Goal: Information Seeking & Learning: Understand process/instructions

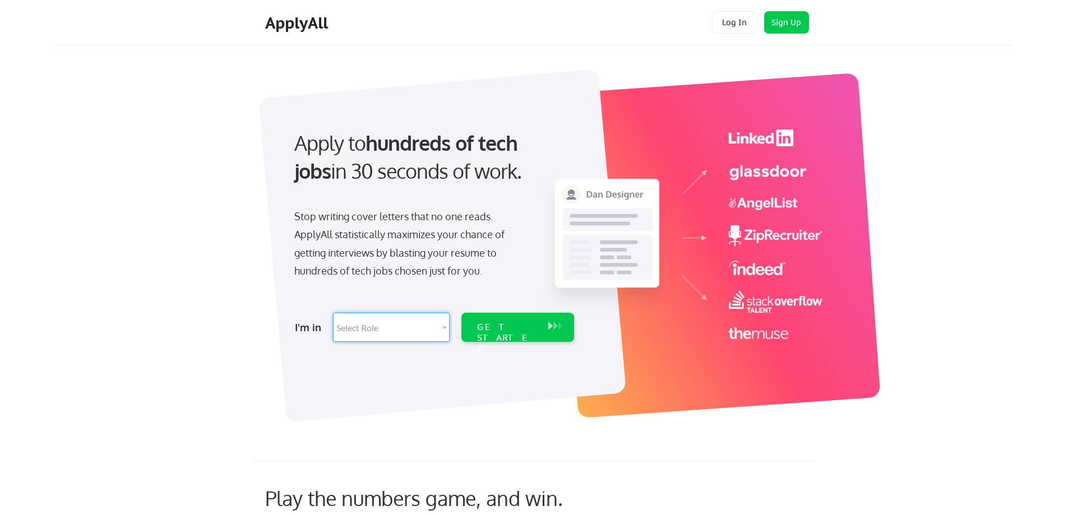
click at [443, 324] on select "Select Role Software Engineering Product Management Customer Success Sales UI/U…" at bounding box center [391, 327] width 117 height 29
click at [441, 328] on select "Select Role Software Engineering Product Management Customer Success Sales UI/U…" at bounding box center [391, 327] width 117 height 29
select select ""sales""
click at [333, 313] on select "Select Role Software Engineering Product Management Customer Success Sales UI/U…" at bounding box center [391, 327] width 117 height 29
select select ""sales""
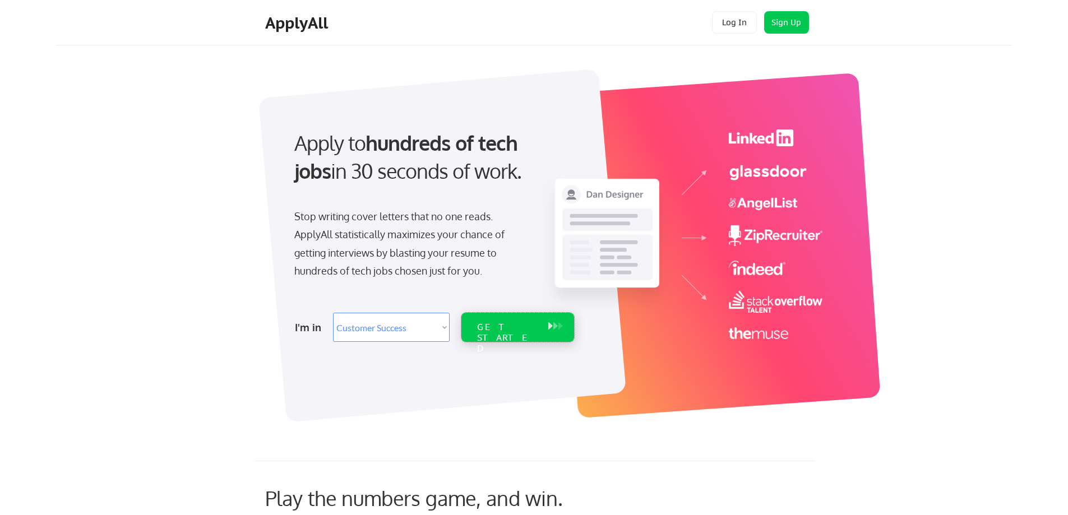
click at [512, 327] on div "GET STARTED" at bounding box center [507, 338] width 60 height 33
select select ""sales""
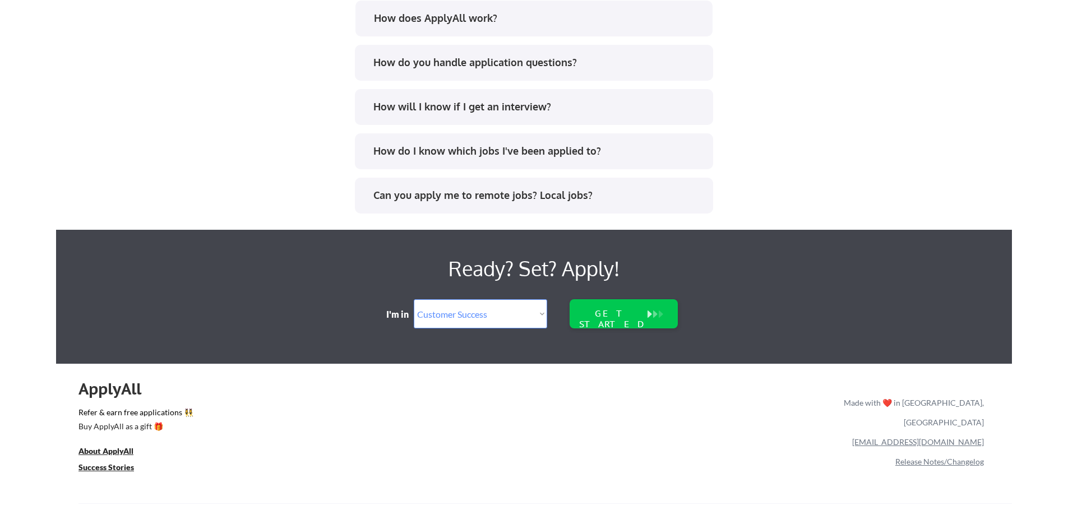
scroll to position [1803, 0]
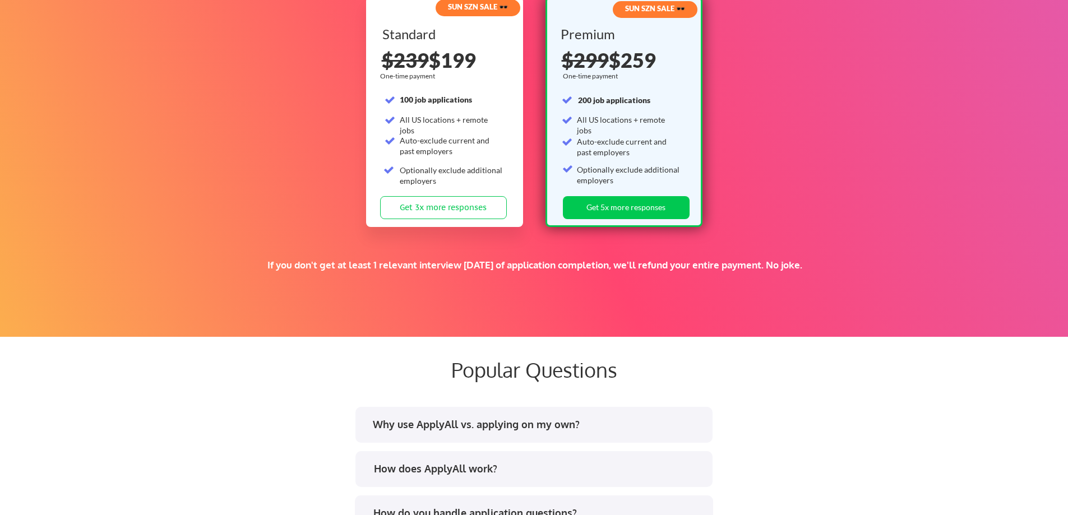
click at [451, 468] on div "How does ApplyAll work?" at bounding box center [538, 469] width 329 height 14
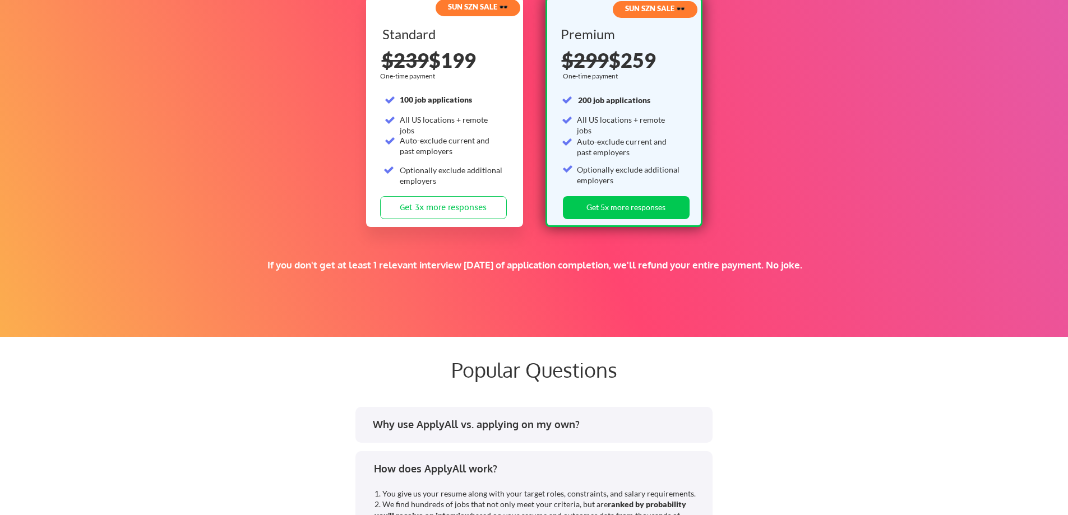
scroll to position [2254, 0]
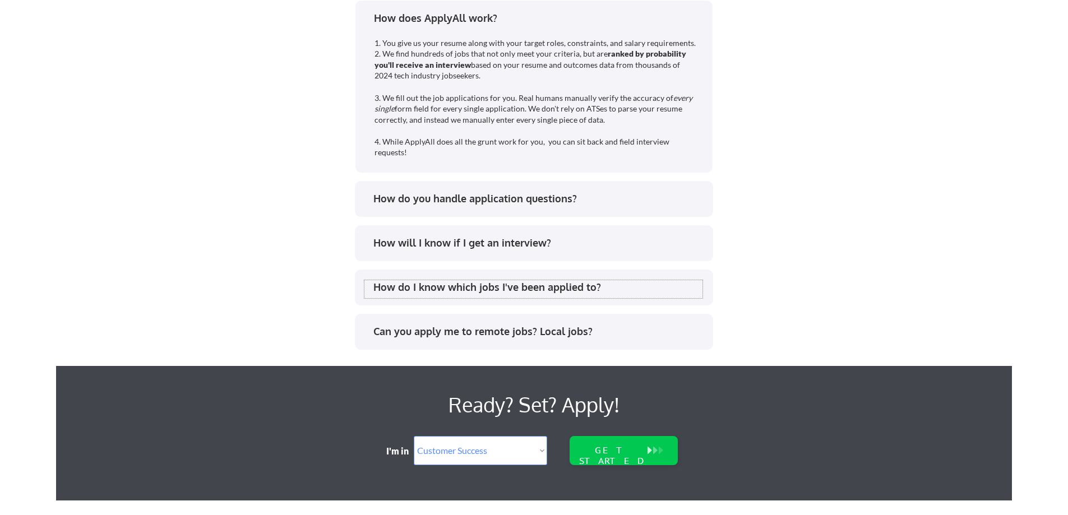
click at [572, 289] on div "How do I know which jobs I've been applied to?" at bounding box center [537, 287] width 329 height 14
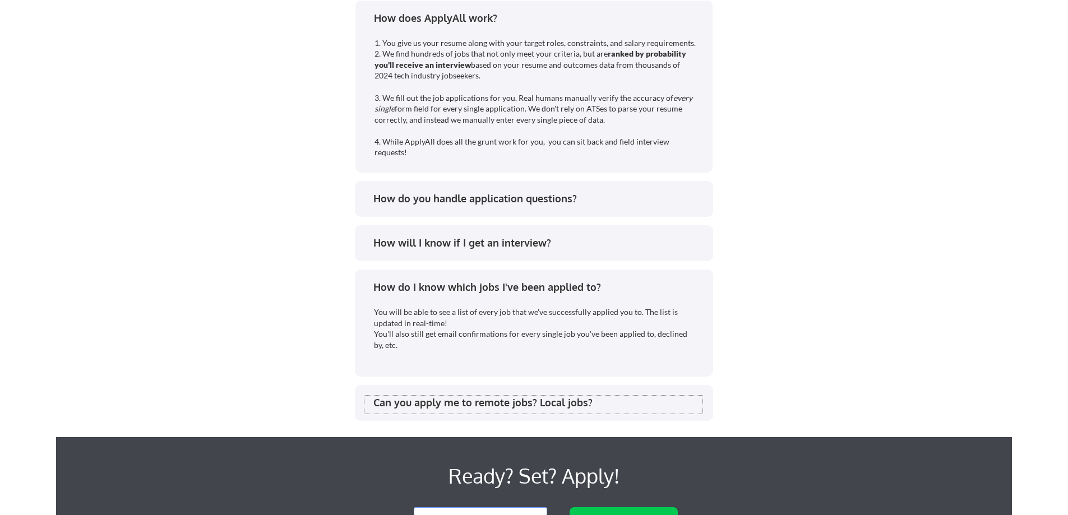
click at [538, 398] on div "Can you apply me to remote jobs? Local jobs?" at bounding box center [537, 403] width 329 height 14
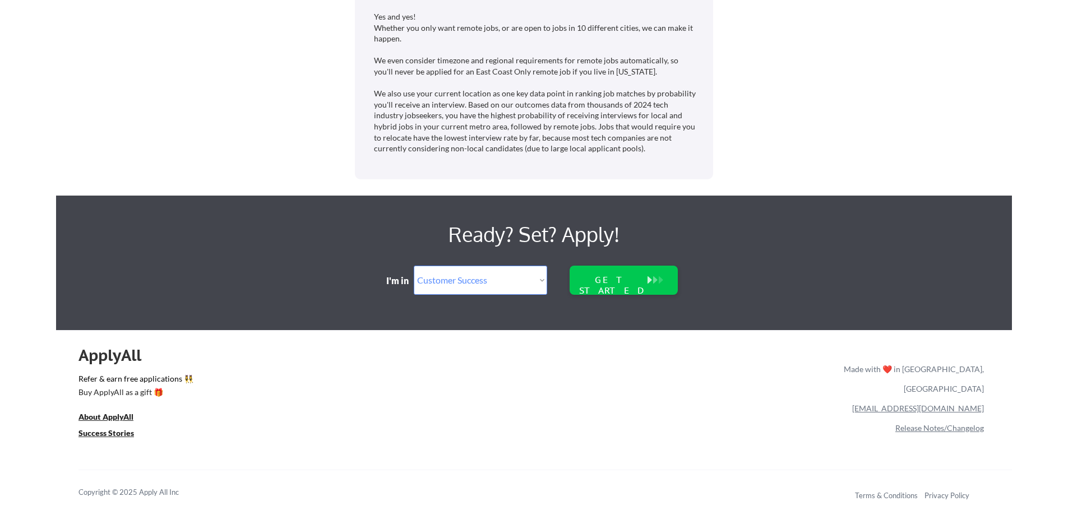
scroll to position [2214, 0]
